Goal: Task Accomplishment & Management: Manage account settings

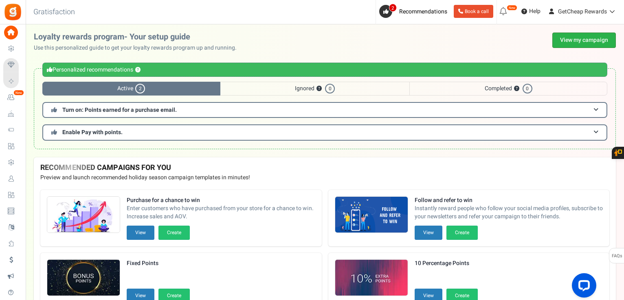
click at [571, 39] on link "View my campaign" at bounding box center [584, 40] width 64 height 15
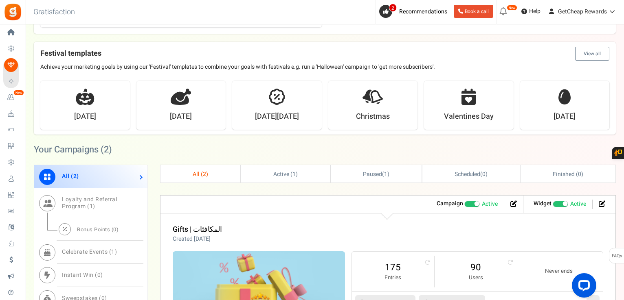
scroll to position [366, 0]
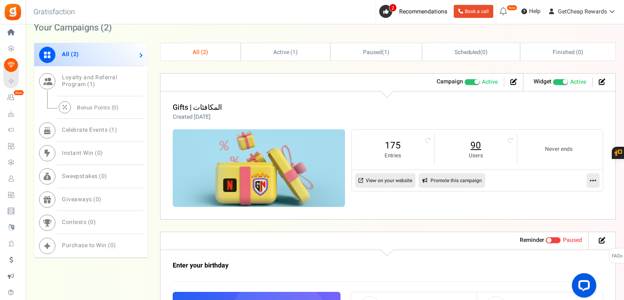
click at [473, 147] on link "90" at bounding box center [476, 145] width 66 height 13
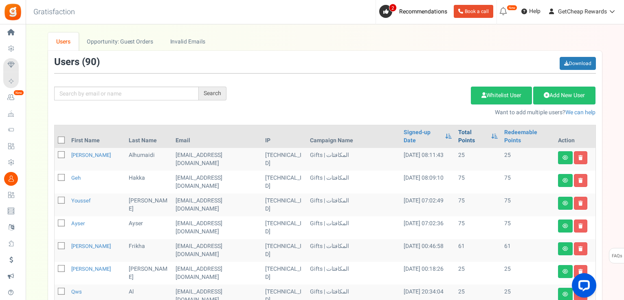
click at [458, 132] on link "Total Points" at bounding box center [472, 137] width 29 height 16
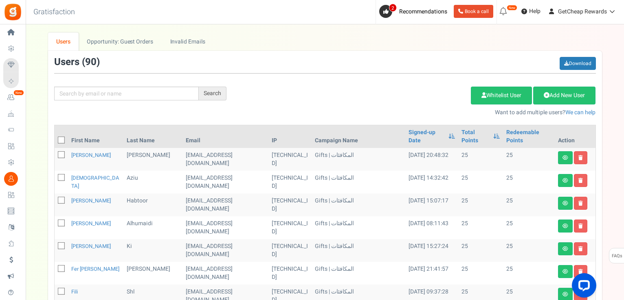
click at [60, 138] on icon at bounding box center [61, 140] width 5 height 5
click at [55, 138] on input "checkbox" at bounding box center [52, 140] width 5 height 5
checkbox input "true"
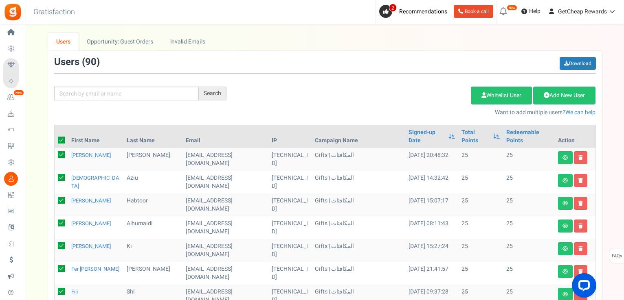
checkbox input "true"
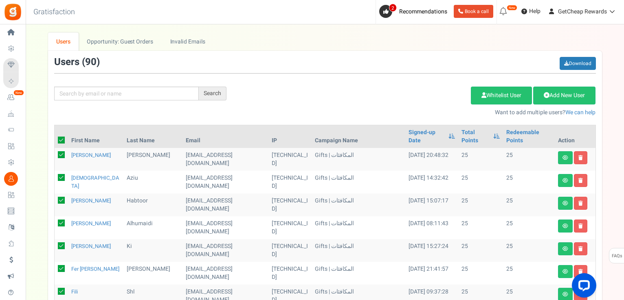
checkbox input "true"
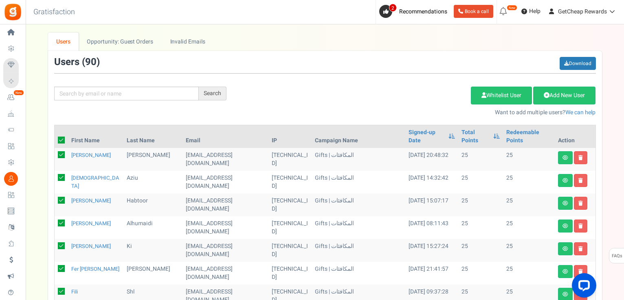
checkbox input "true"
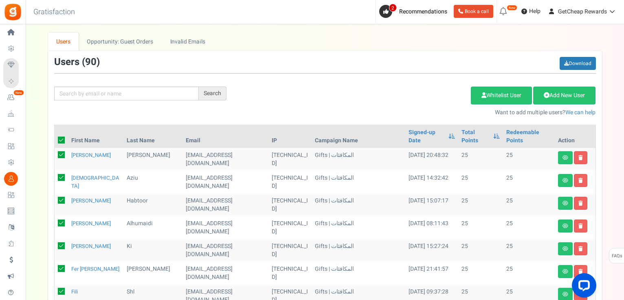
checkbox input "true"
click at [412, 92] on link "Delete Selected Users" at bounding box center [429, 96] width 79 height 18
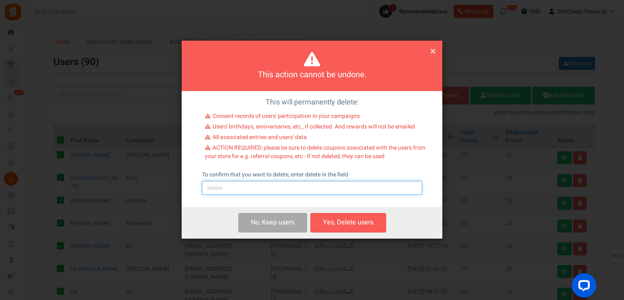
click at [309, 189] on input "text" at bounding box center [312, 188] width 220 height 14
type input "delete"
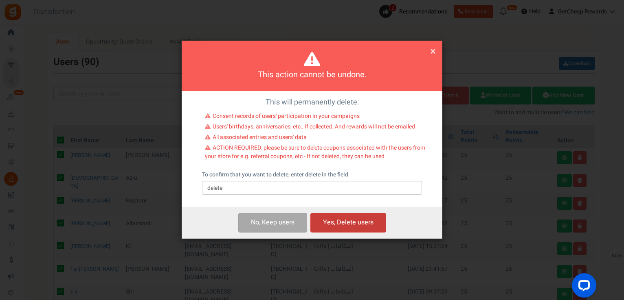
click at [333, 220] on button "Yes, Delete users" at bounding box center [348, 222] width 76 height 19
checkbox input "false"
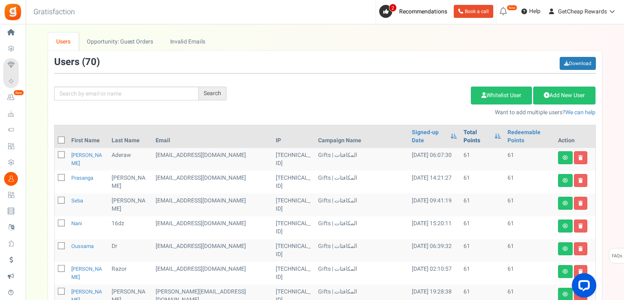
click at [466, 131] on link "Total Points" at bounding box center [476, 137] width 27 height 16
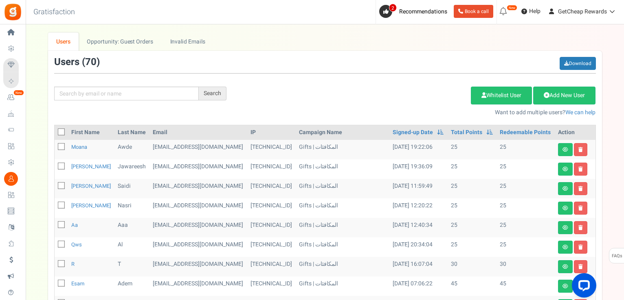
click at [63, 263] on icon at bounding box center [61, 264] width 5 height 5
click at [55, 263] on input "checkbox" at bounding box center [52, 264] width 5 height 5
checkbox input "true"
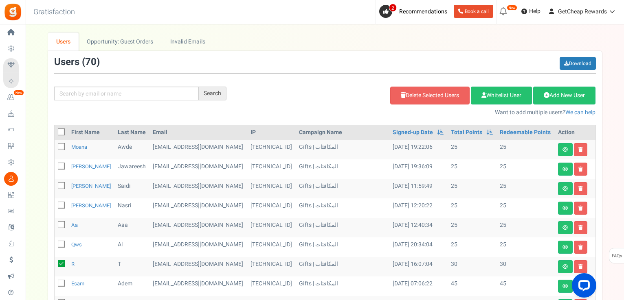
click at [63, 242] on icon at bounding box center [61, 244] width 5 height 5
click at [55, 243] on input "checkbox" at bounding box center [52, 245] width 5 height 5
checkbox input "true"
click at [59, 226] on icon at bounding box center [61, 225] width 5 height 5
click at [55, 226] on input "checkbox" at bounding box center [52, 225] width 5 height 5
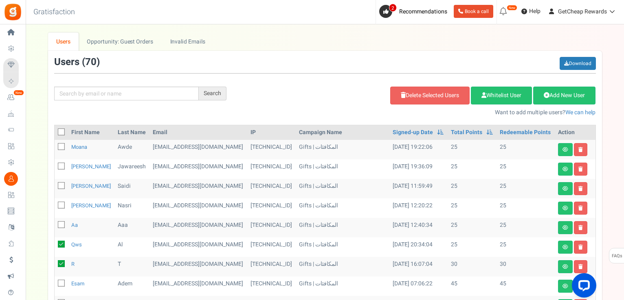
checkbox input "true"
click at [61, 206] on icon at bounding box center [61, 205] width 5 height 5
click at [55, 206] on input "checkbox" at bounding box center [52, 206] width 5 height 5
checkbox input "true"
click at [61, 186] on icon at bounding box center [61, 186] width 5 height 5
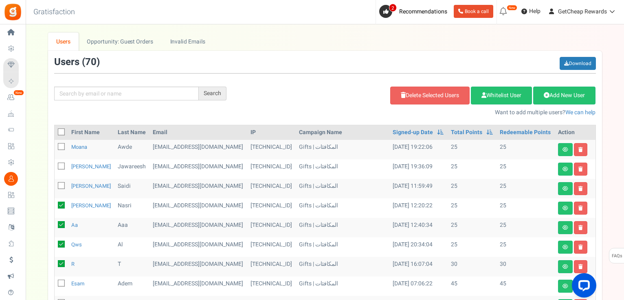
click at [55, 186] on input "checkbox" at bounding box center [52, 186] width 5 height 5
checkbox input "true"
click at [60, 165] on icon at bounding box center [61, 166] width 5 height 5
click at [55, 165] on input "checkbox" at bounding box center [52, 166] width 5 height 5
checkbox input "true"
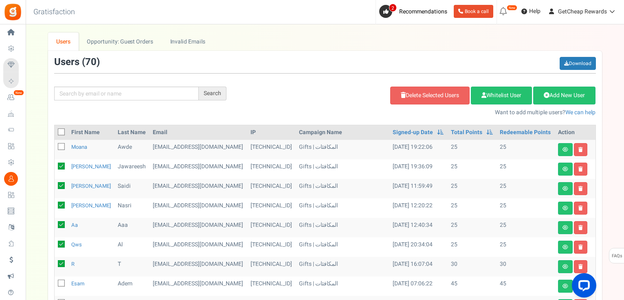
click at [63, 145] on icon at bounding box center [61, 147] width 5 height 5
click at [55, 145] on input "checkbox" at bounding box center [52, 147] width 5 height 5
checkbox input "true"
click at [390, 97] on link "Delete Selected Users" at bounding box center [429, 96] width 79 height 18
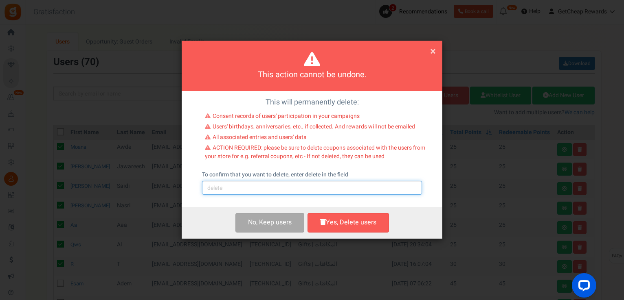
click at [288, 192] on input "text" at bounding box center [312, 188] width 220 height 14
type input "delete"
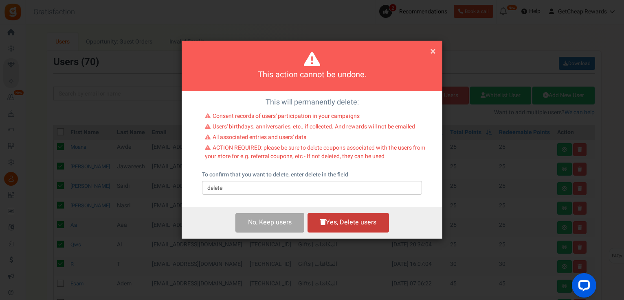
click at [337, 220] on button "Yes, Delete users" at bounding box center [347, 222] width 81 height 19
